Goal: Task Accomplishment & Management: Manage account settings

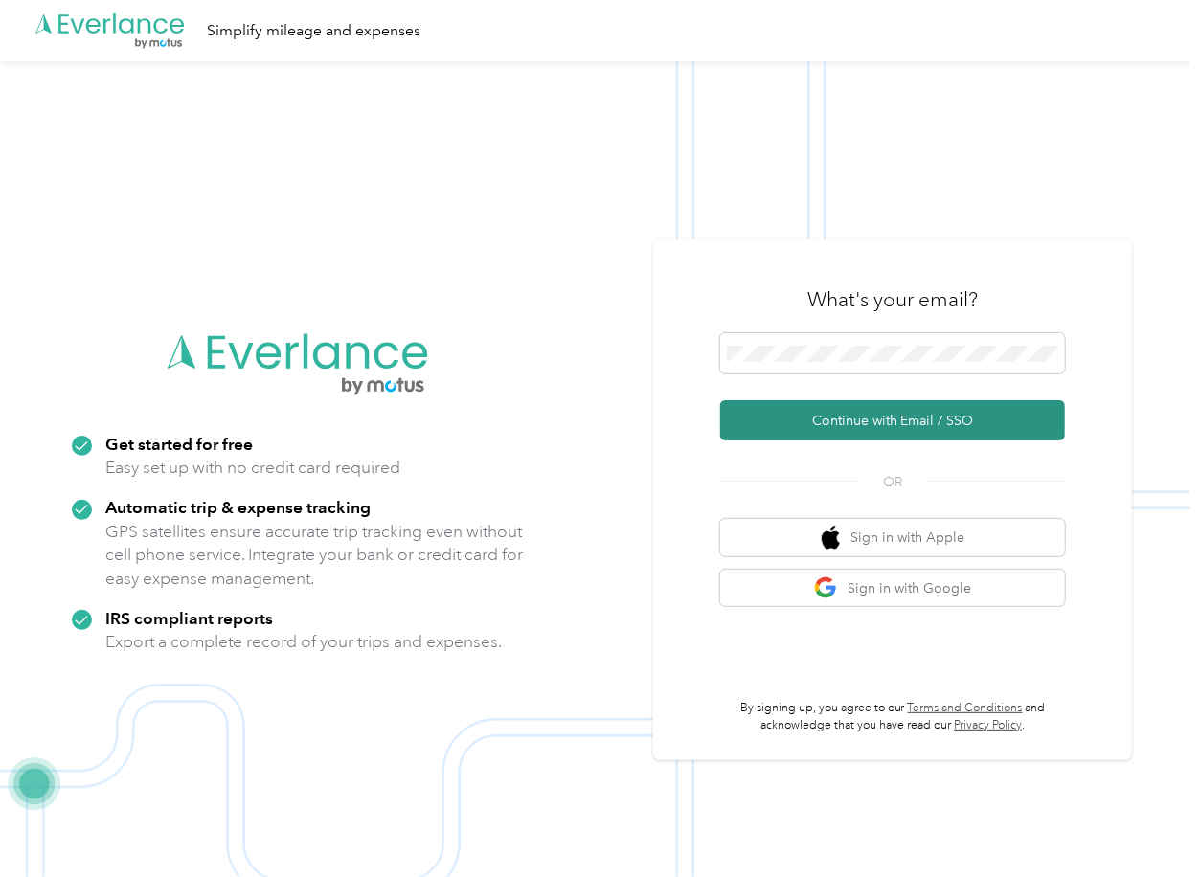
click at [776, 416] on button "Continue with Email / SSO" at bounding box center [892, 420] width 345 height 40
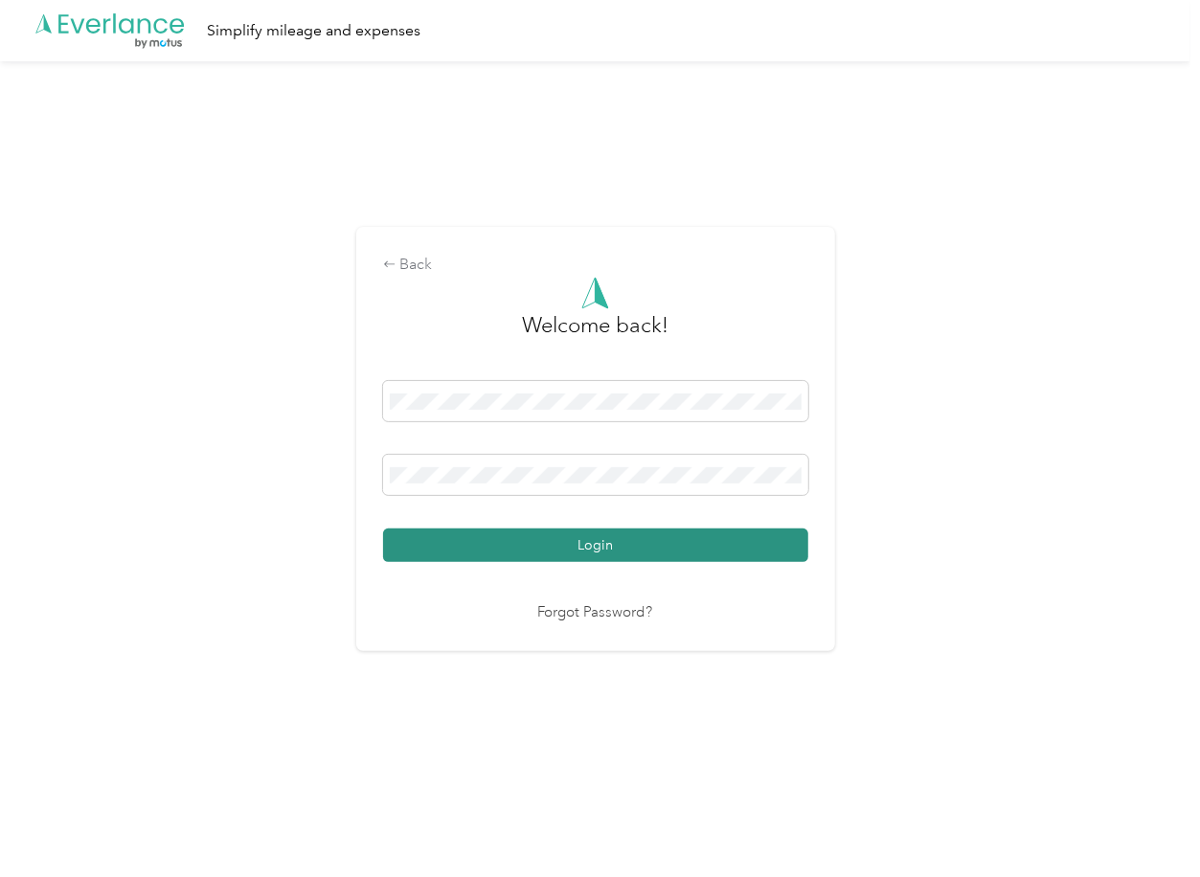
click at [448, 543] on button "Login" at bounding box center [595, 546] width 425 height 34
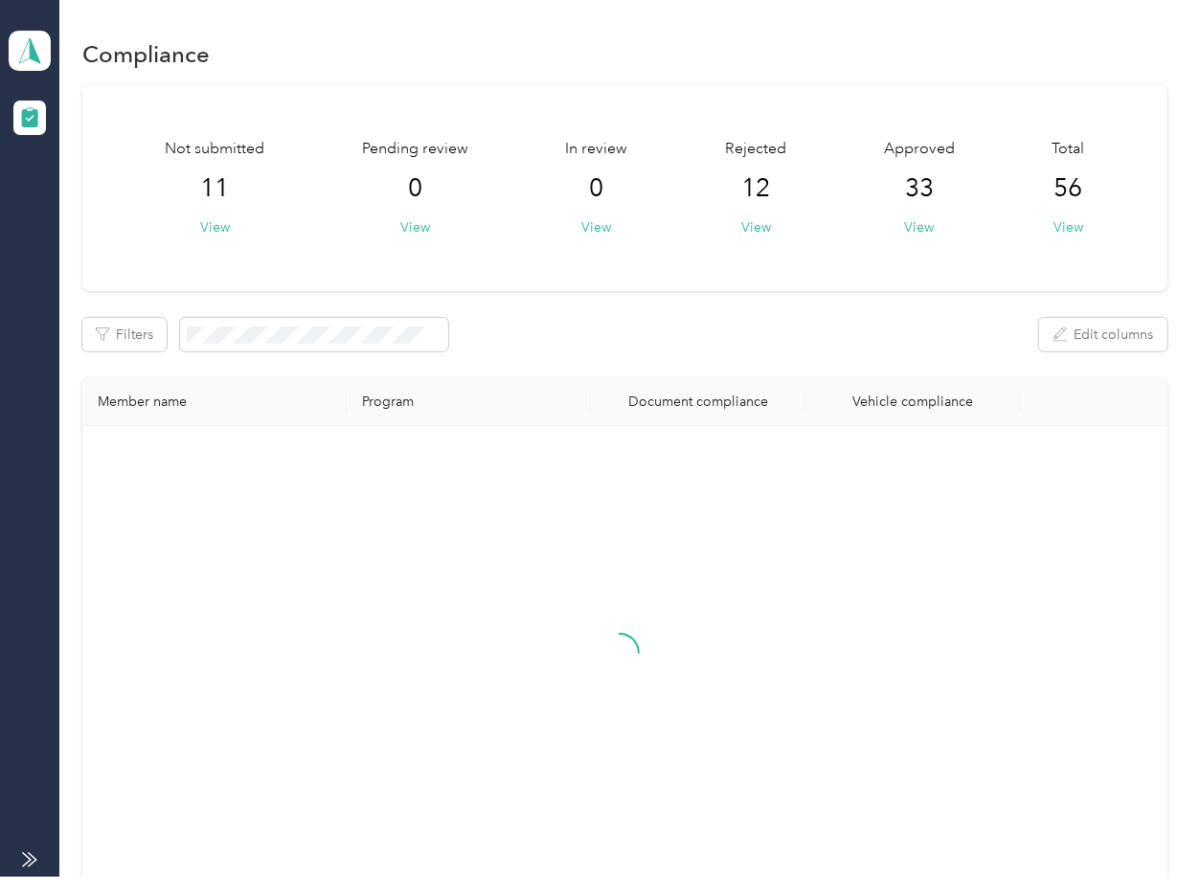
click at [622, 332] on div "Filters Edit columns" at bounding box center [624, 335] width 1084 height 34
click at [38, 39] on icon at bounding box center [29, 50] width 29 height 27
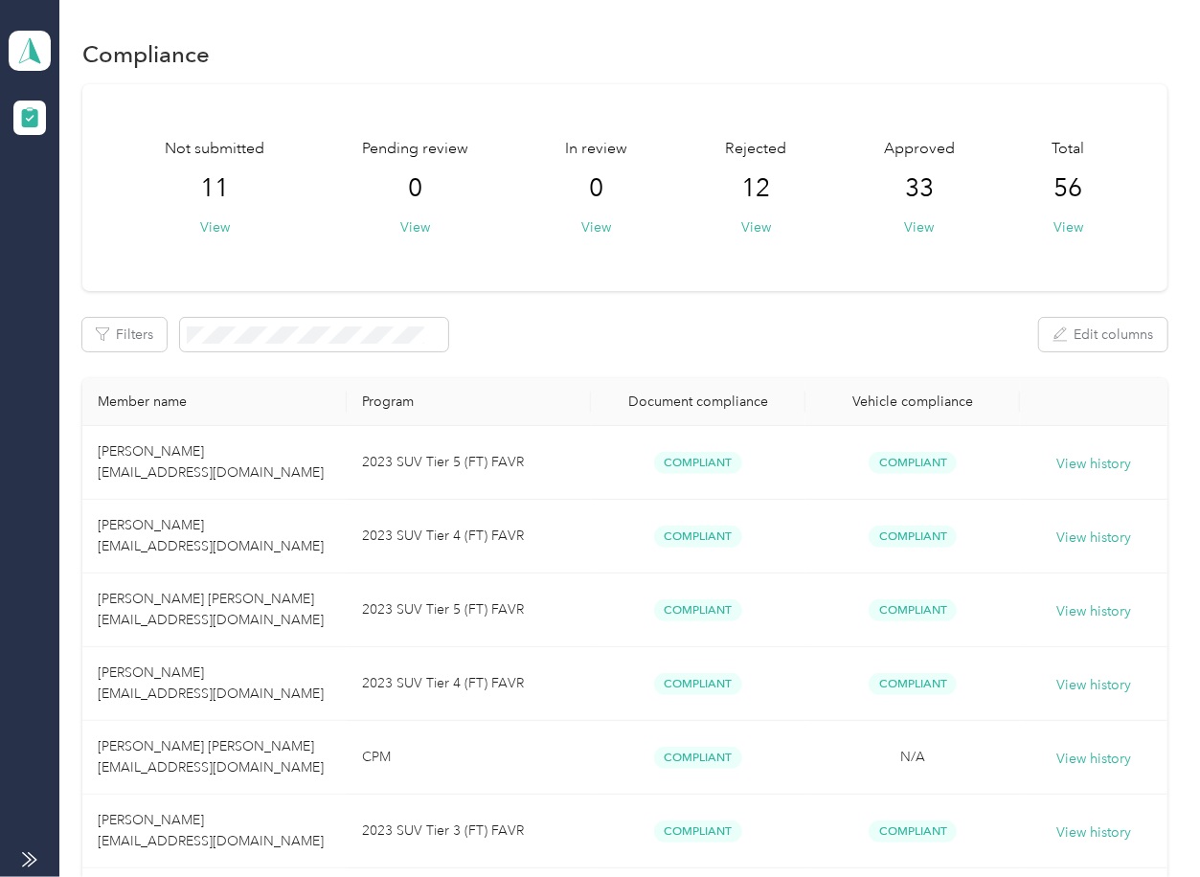
click at [98, 195] on div "Log out" at bounding box center [264, 201] width 485 height 34
